Goal: Task Accomplishment & Management: Use online tool/utility

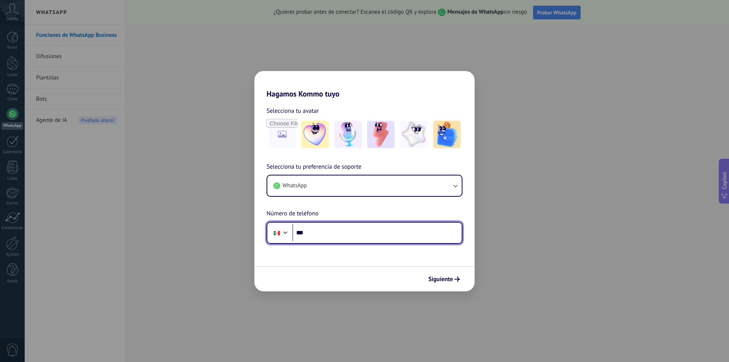
click at [349, 232] on input "***" at bounding box center [376, 232] width 169 height 17
type input "**********"
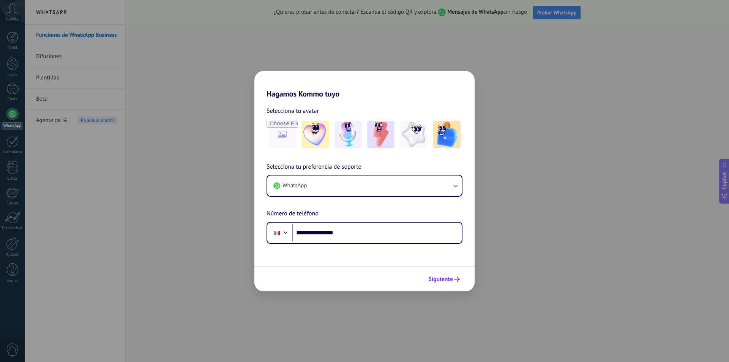
click at [451, 279] on span "Siguiente" at bounding box center [440, 278] width 25 height 5
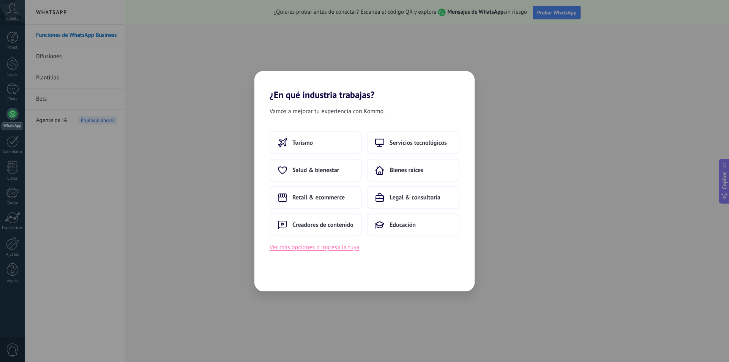
click at [336, 247] on button "Ver más opciones o ingresa la tuya" at bounding box center [315, 247] width 90 height 10
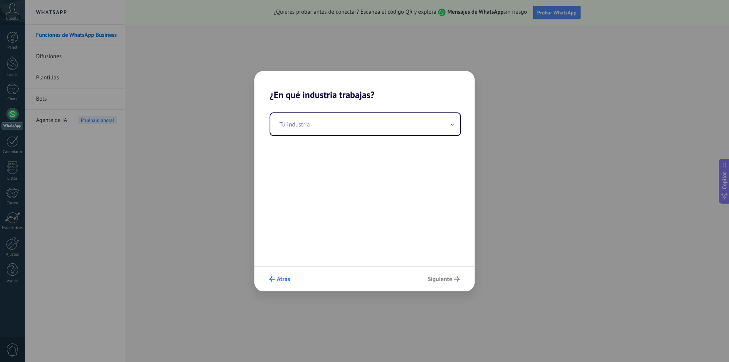
click at [281, 279] on span "Atrás" at bounding box center [283, 278] width 13 height 5
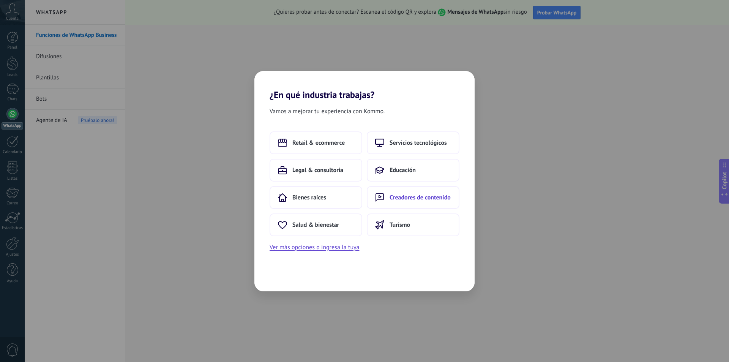
click at [422, 199] on span "Creadores de contenido" at bounding box center [420, 198] width 61 height 8
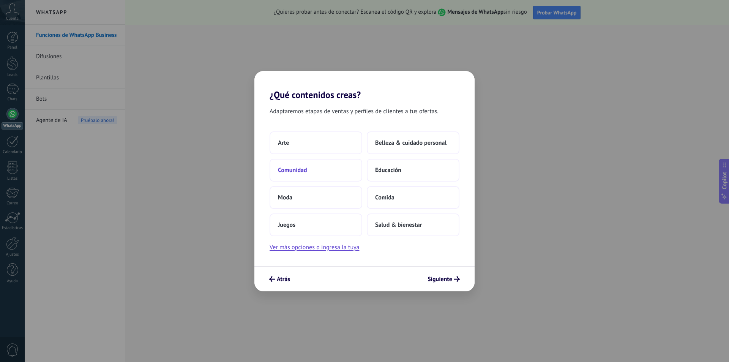
click at [298, 171] on span "Comunidad" at bounding box center [292, 170] width 29 height 8
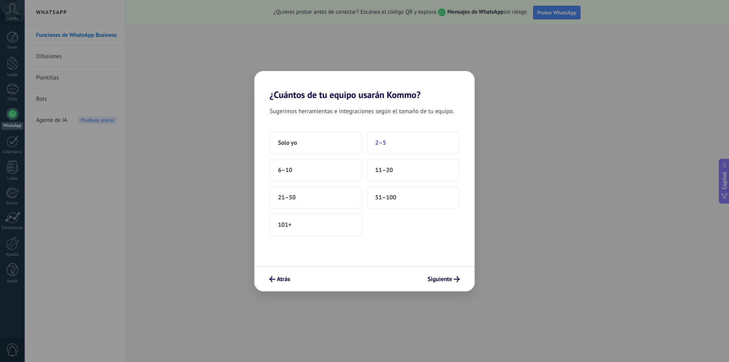
click at [379, 143] on span "2–5" at bounding box center [380, 143] width 11 height 8
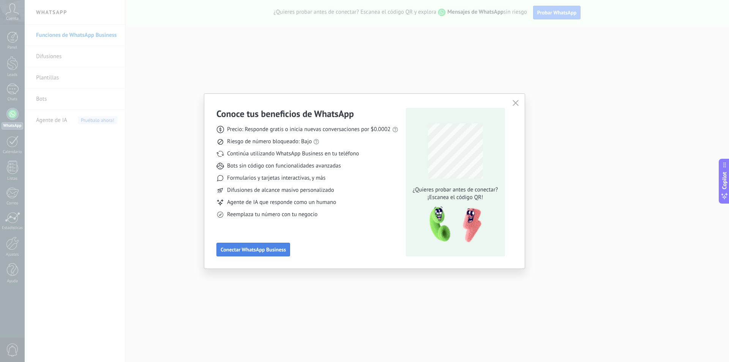
click at [278, 252] on span "Conectar WhatsApp Business" at bounding box center [253, 249] width 65 height 5
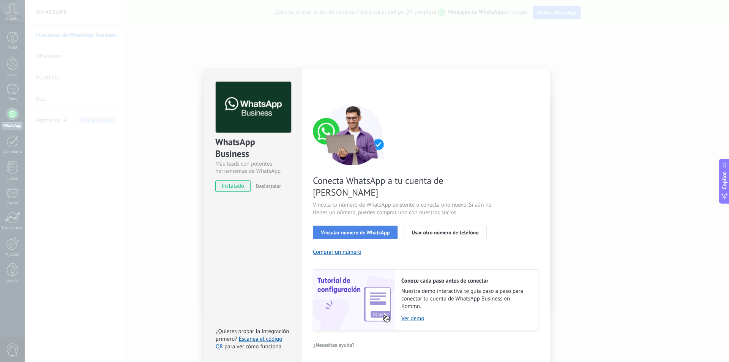
click at [355, 230] on span "Vincular número de WhatsApp" at bounding box center [355, 232] width 69 height 5
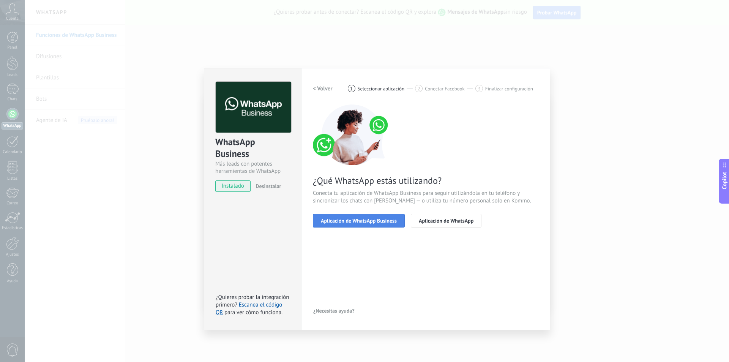
click at [386, 220] on span "Aplicación de WhatsApp Business" at bounding box center [359, 220] width 76 height 5
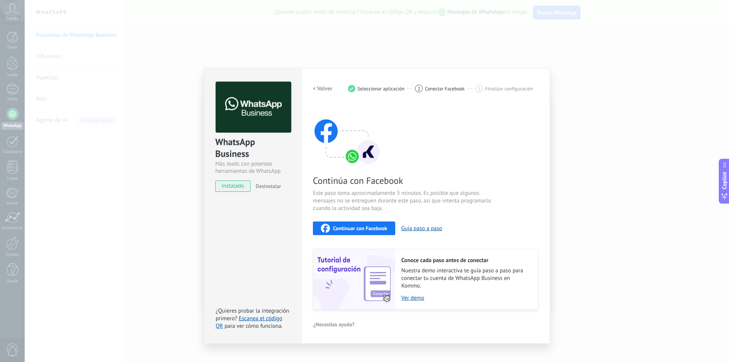
click at [377, 229] on span "Continuar con Facebook" at bounding box center [360, 228] width 54 height 5
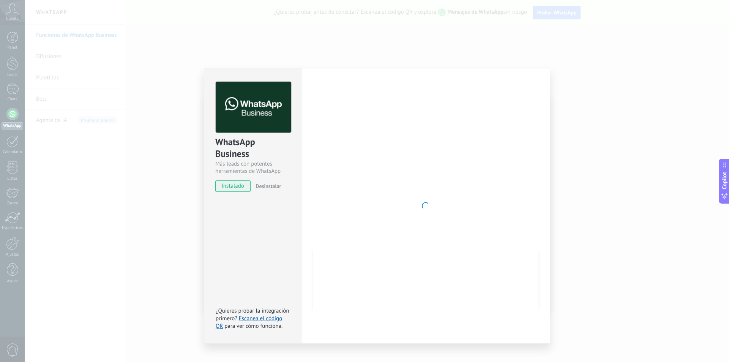
click at [233, 188] on span "instalado" at bounding box center [233, 185] width 35 height 11
click at [257, 321] on link "Escanea el código QR" at bounding box center [249, 322] width 66 height 15
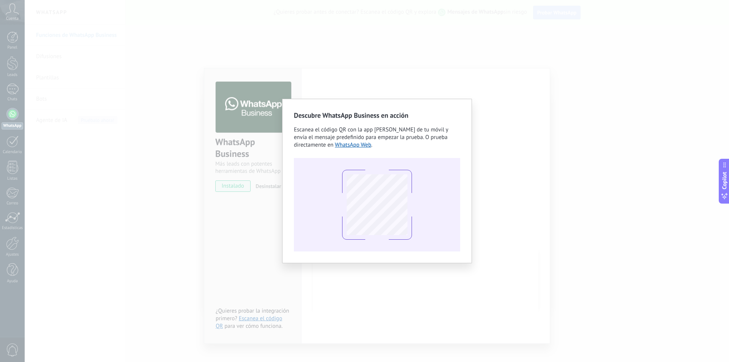
click at [578, 194] on div "Descubre WhatsApp Business en acción Escanea el código QR con la app [PERSON_NA…" at bounding box center [377, 181] width 704 height 362
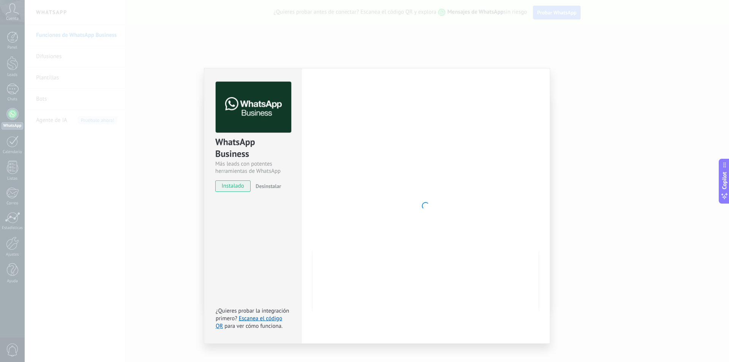
click at [186, 136] on div "WhatsApp Business Más leads con potentes herramientas de WhatsApp instalado Des…" at bounding box center [377, 181] width 704 height 362
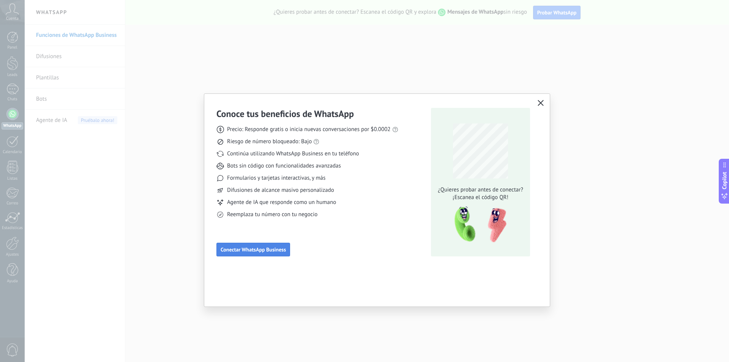
click at [265, 252] on span "Conectar WhatsApp Business" at bounding box center [253, 249] width 65 height 5
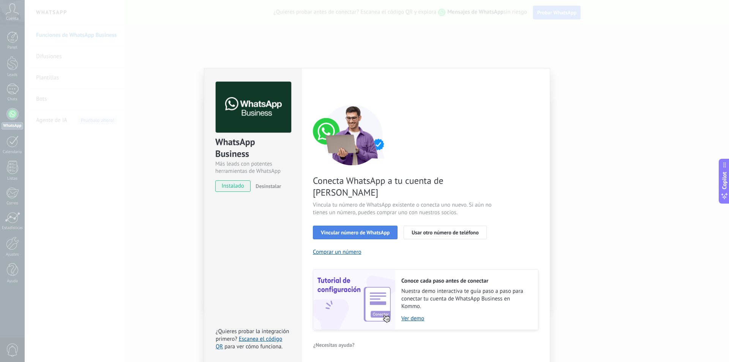
click at [365, 230] on span "Vincular número de WhatsApp" at bounding box center [355, 232] width 69 height 5
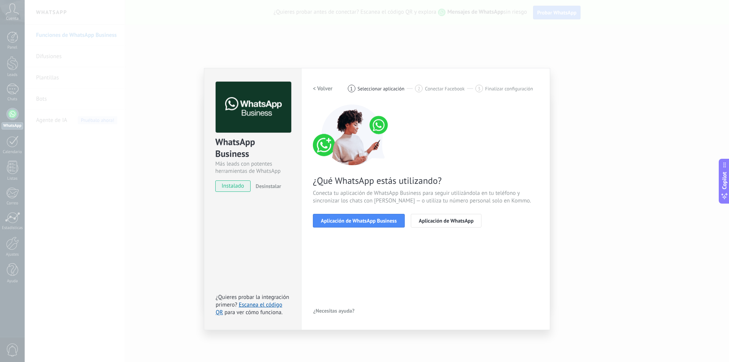
click at [365, 221] on span "Aplicación de WhatsApp Business" at bounding box center [359, 220] width 76 height 5
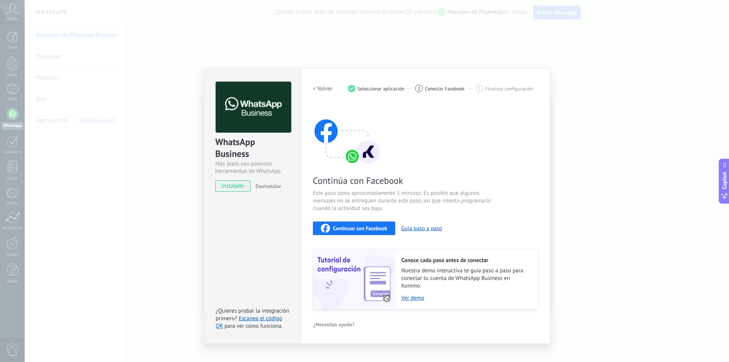
click at [366, 228] on span "Continuar con Facebook" at bounding box center [360, 228] width 54 height 5
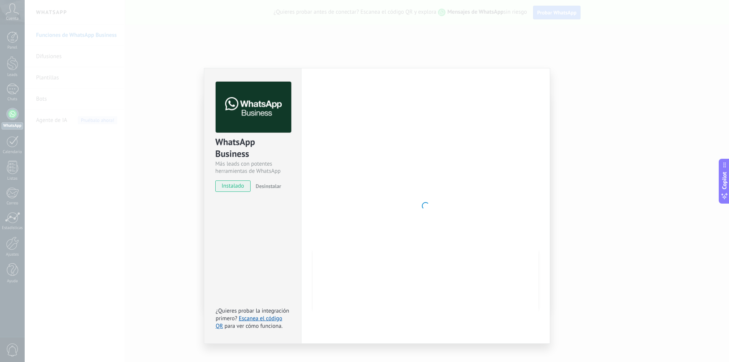
click at [233, 278] on div "WhatsApp Business Más leads con potentes herramientas de WhatsApp instalado Des…" at bounding box center [252, 206] width 97 height 276
click at [53, 188] on div "WhatsApp Business Más leads con potentes herramientas de WhatsApp instalado Des…" at bounding box center [377, 181] width 704 height 362
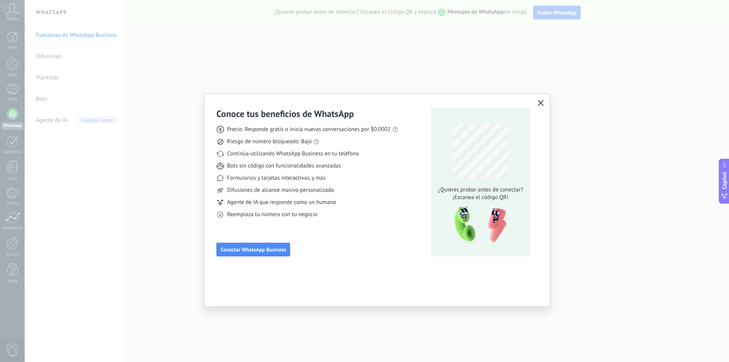
click at [472, 88] on div at bounding box center [377, 181] width 704 height 362
click at [542, 105] on use "button" at bounding box center [541, 103] width 6 height 6
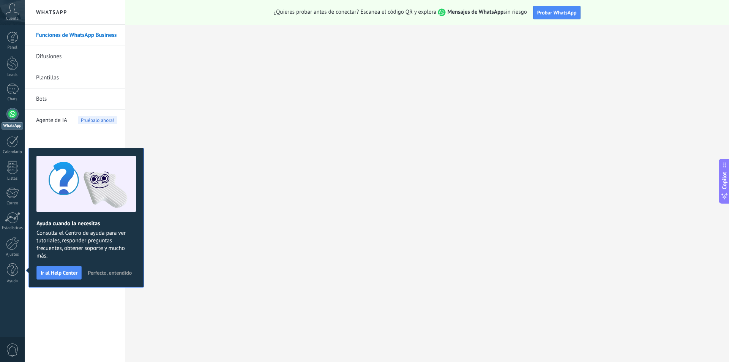
click at [15, 113] on div at bounding box center [12, 114] width 12 height 12
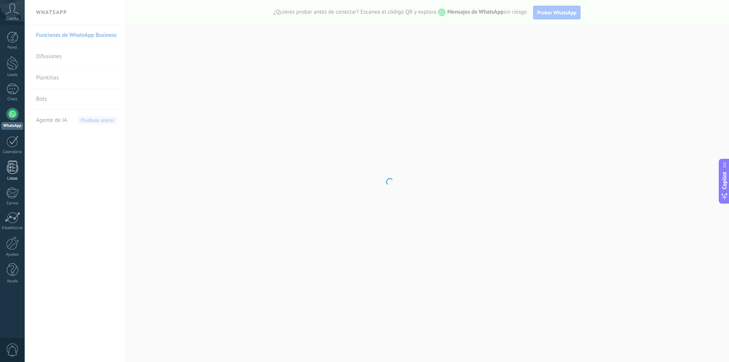
click at [15, 165] on div at bounding box center [12, 167] width 11 height 13
click at [58, 56] on body ".abccls-1,.abccls-2{fill-rule:evenodd}.abccls-2{fill:#fff} .abfcls-1{fill:none}…" at bounding box center [364, 181] width 729 height 362
click at [98, 36] on body ".abccls-1,.abccls-2{fill-rule:evenodd}.abccls-2{fill:#fff} .abfcls-1{fill:none}…" at bounding box center [364, 181] width 729 height 362
drag, startPoint x: 98, startPoint y: 36, endPoint x: 251, endPoint y: 9, distance: 155.6
click at [251, 9] on body ".abccls-1,.abccls-2{fill-rule:evenodd}.abccls-2{fill:#fff} .abfcls-1{fill:none}…" at bounding box center [364, 181] width 729 height 362
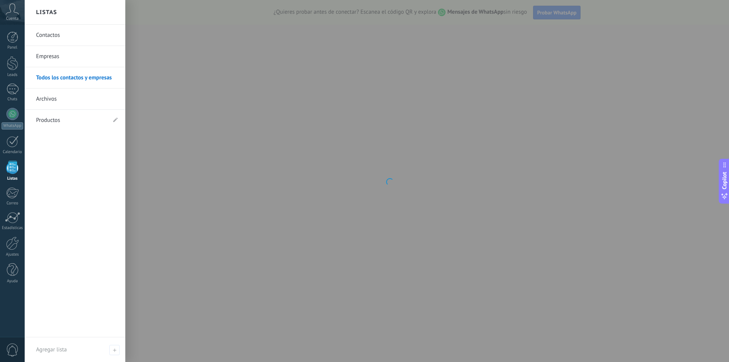
click at [11, 168] on div at bounding box center [12, 167] width 11 height 13
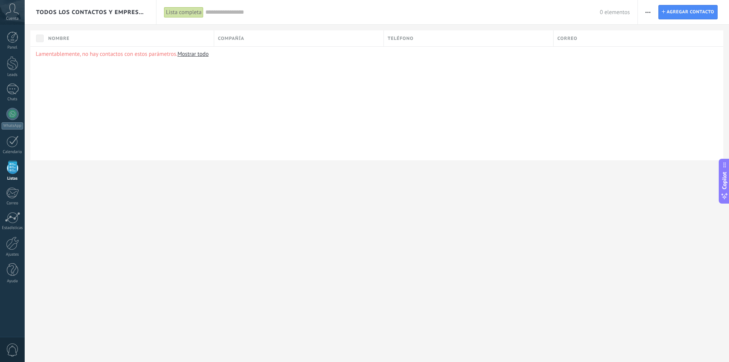
click at [200, 55] on link "Mostrar todo" at bounding box center [192, 54] width 31 height 7
click at [16, 17] on span "Cuenta" at bounding box center [12, 18] width 13 height 5
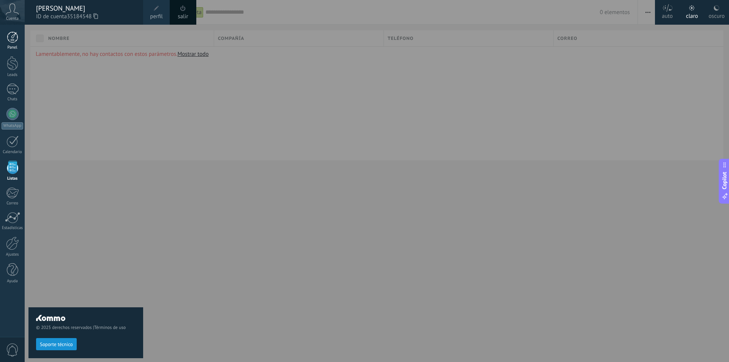
click at [18, 37] on div at bounding box center [12, 37] width 11 height 11
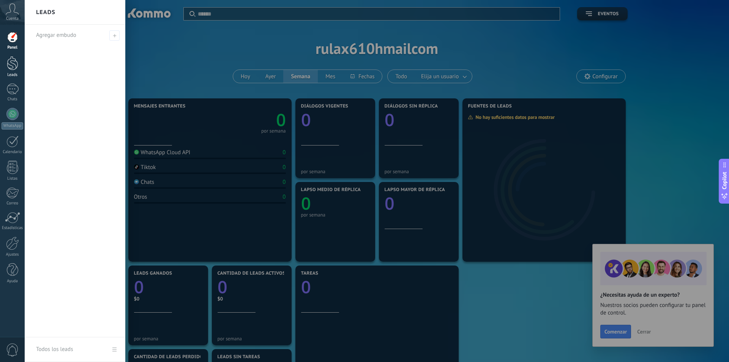
click at [15, 67] on div at bounding box center [12, 63] width 11 height 14
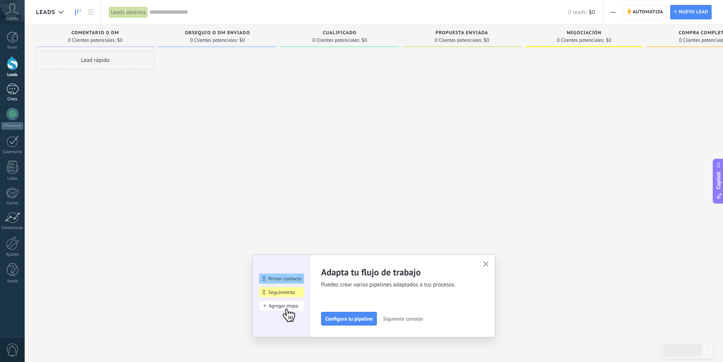
click at [16, 89] on div at bounding box center [12, 89] width 12 height 11
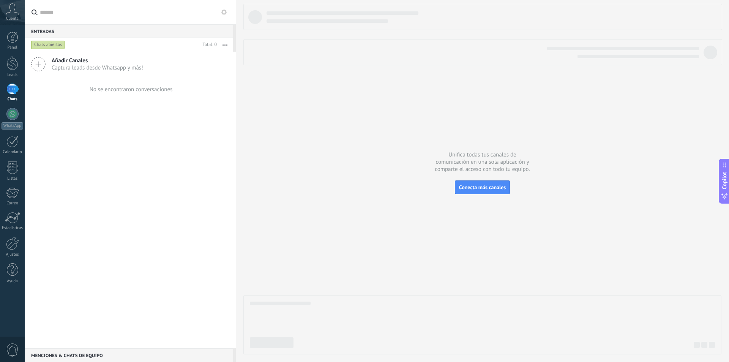
click at [44, 63] on icon at bounding box center [38, 64] width 14 height 14
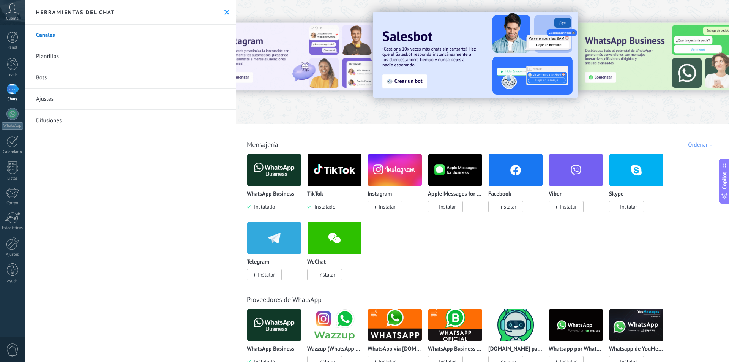
drag, startPoint x: 44, startPoint y: 63, endPoint x: 157, endPoint y: 200, distance: 177.3
click at [157, 200] on div "Canales Plantillas Bots Ajustes Difusiones" at bounding box center [130, 193] width 211 height 337
click at [72, 37] on link "Canales" at bounding box center [130, 35] width 211 height 21
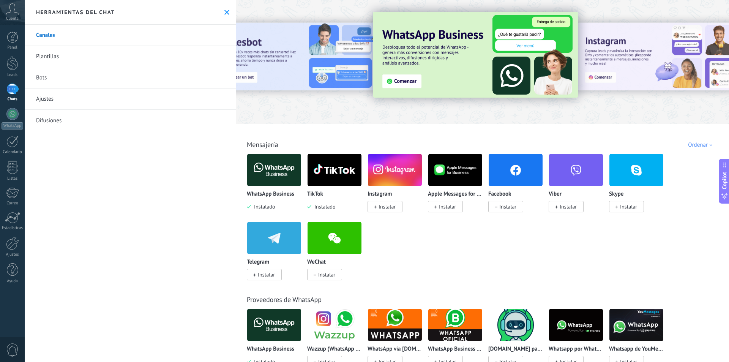
click at [392, 169] on img at bounding box center [395, 170] width 54 height 37
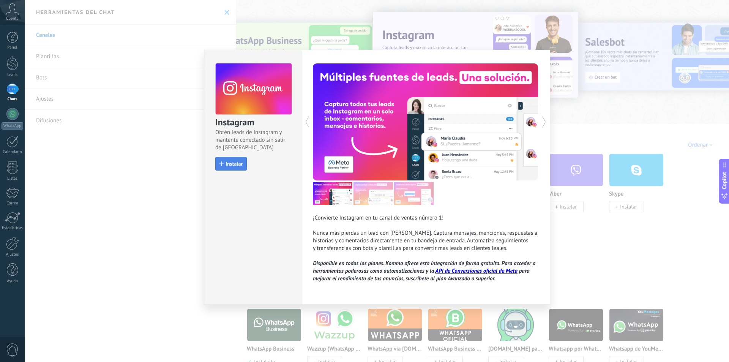
click at [237, 164] on span "Instalar" at bounding box center [234, 163] width 17 height 5
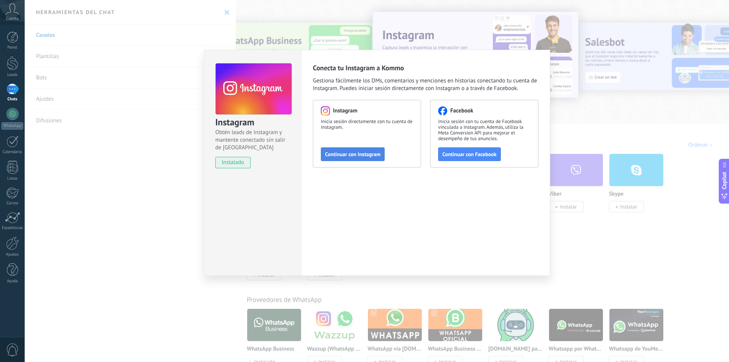
click at [361, 155] on span "Continuar con Instagram" at bounding box center [352, 154] width 55 height 5
